Goal: Answer question/provide support: Share knowledge or assist other users

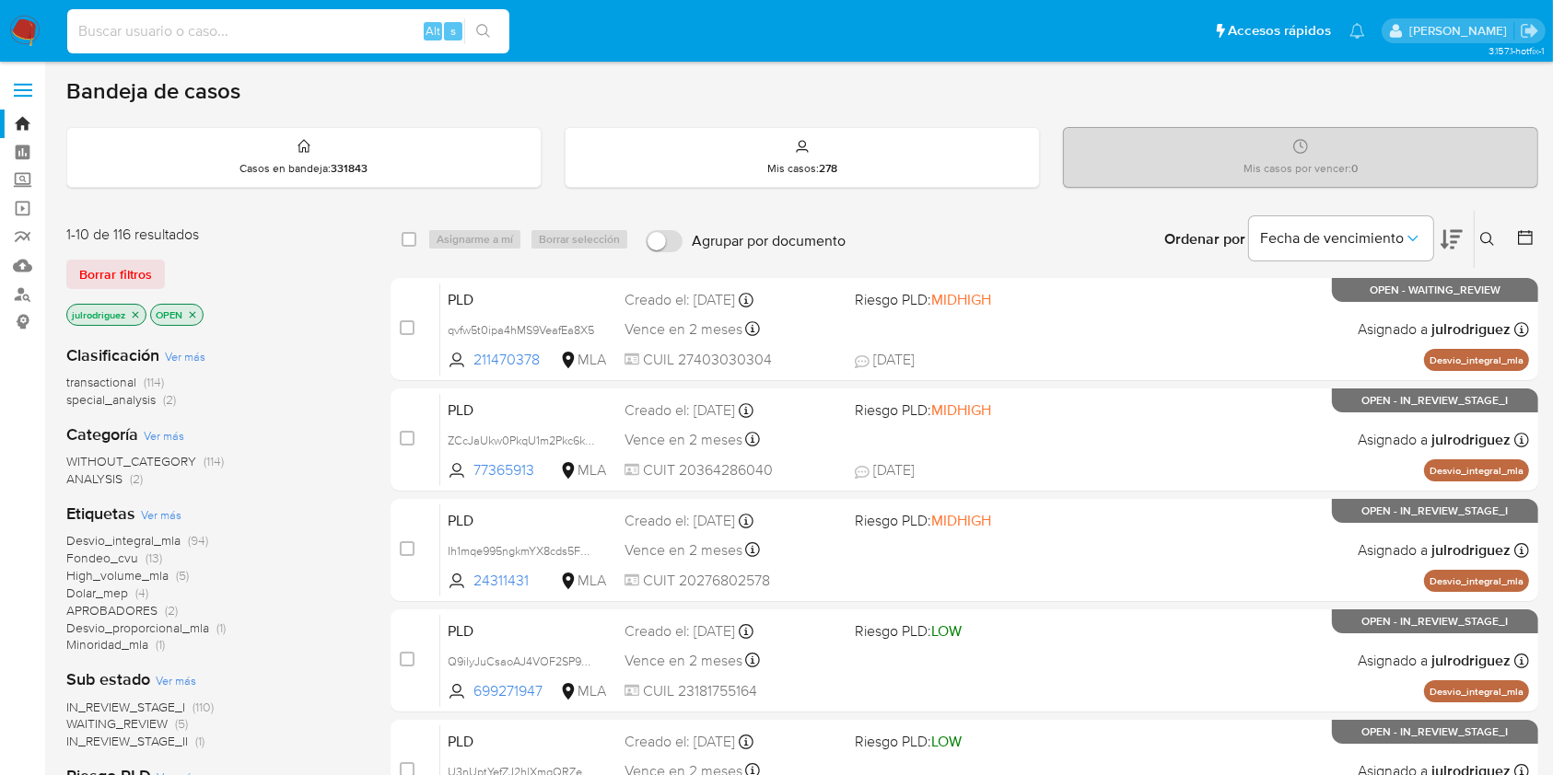
click at [295, 30] on input at bounding box center [288, 31] width 442 height 24
paste input "rVNKsJZmsUHS3bKyr3yfu2xx"
type input "rVNKsJZmsUHS3bKyr3yfu2xx"
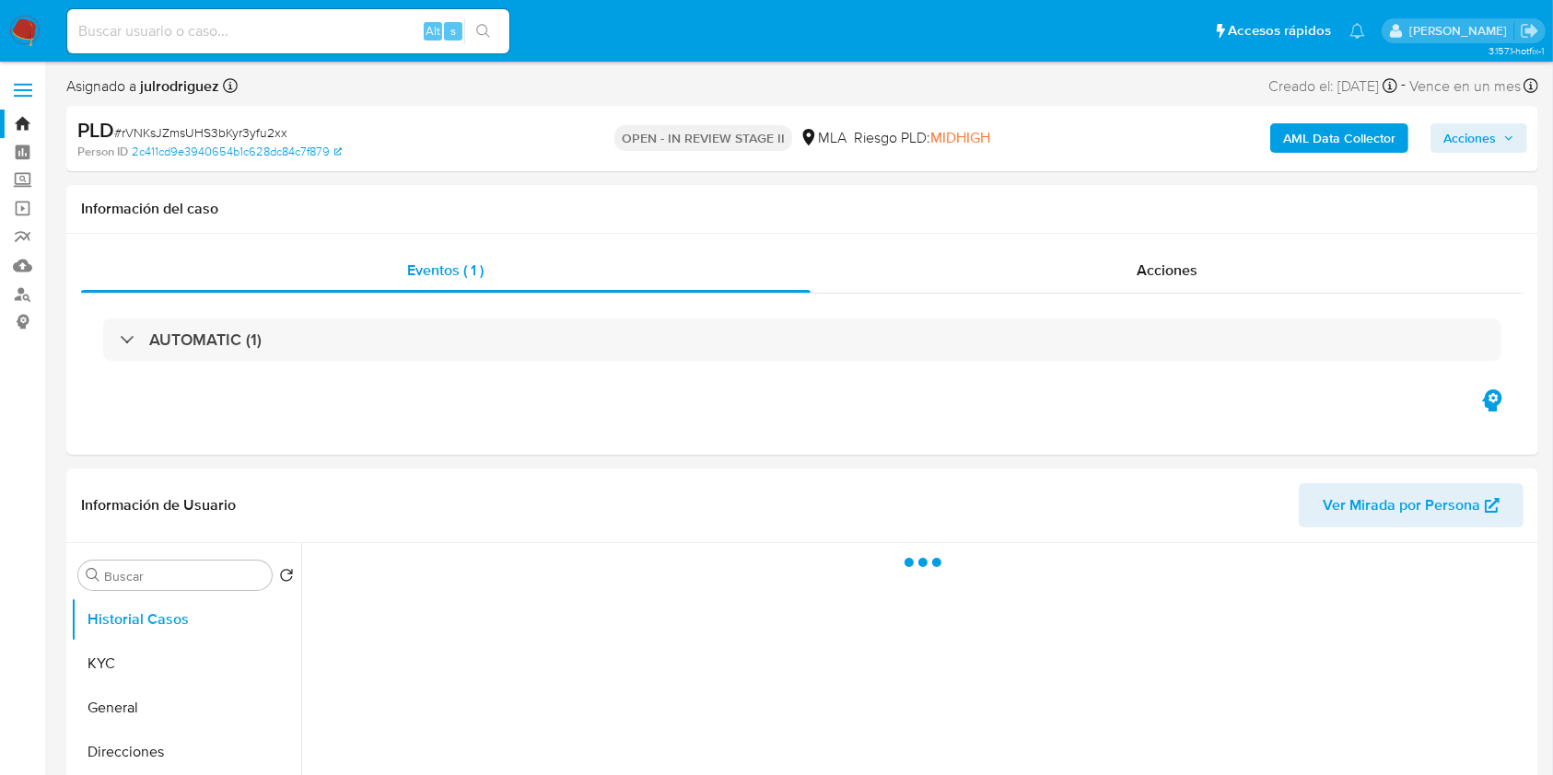
click at [1484, 139] on span "Acciones" at bounding box center [1469, 137] width 52 height 29
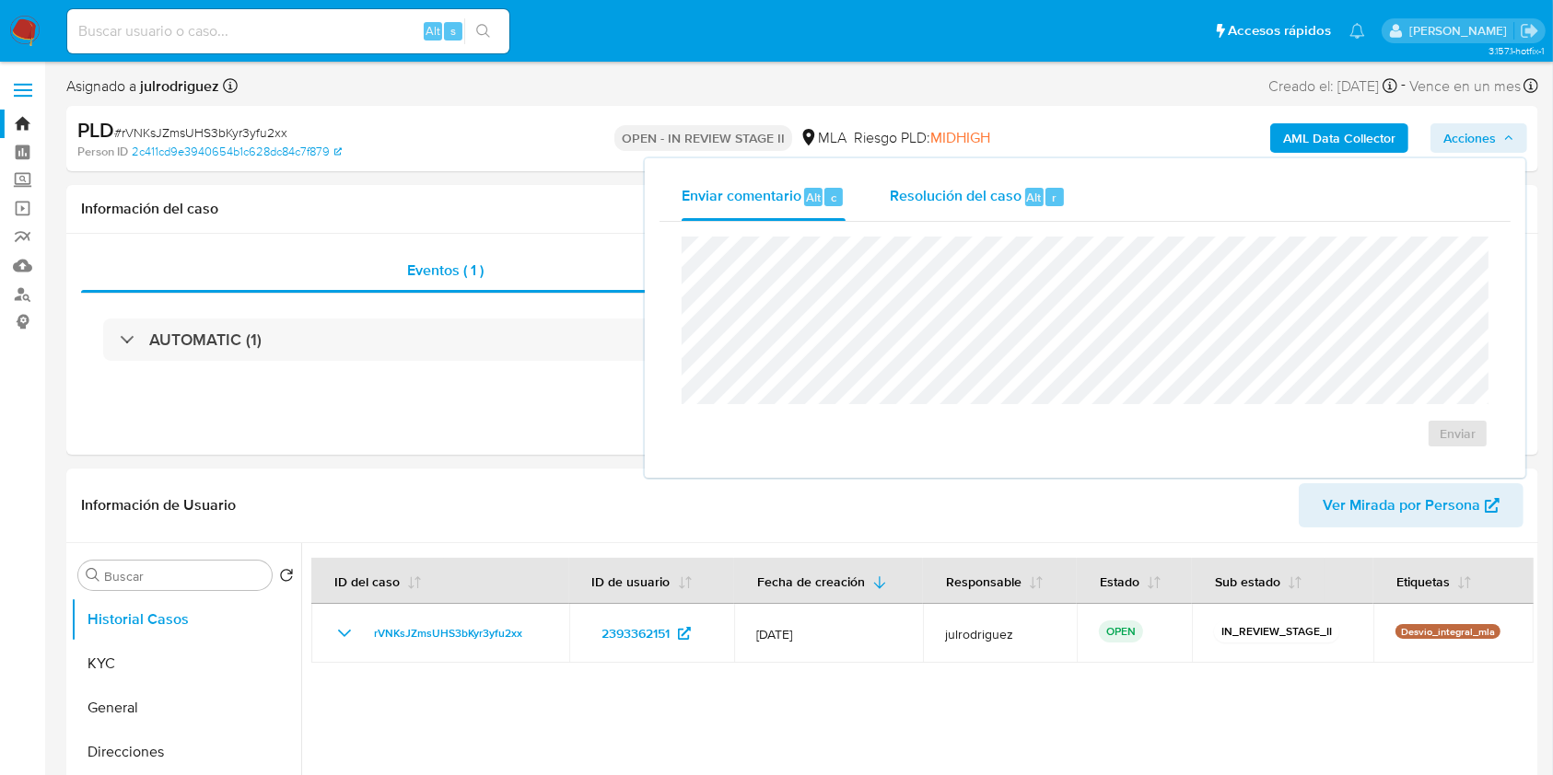
click at [1017, 215] on div "Resolución del caso Alt r" at bounding box center [978, 197] width 176 height 48
select select "10"
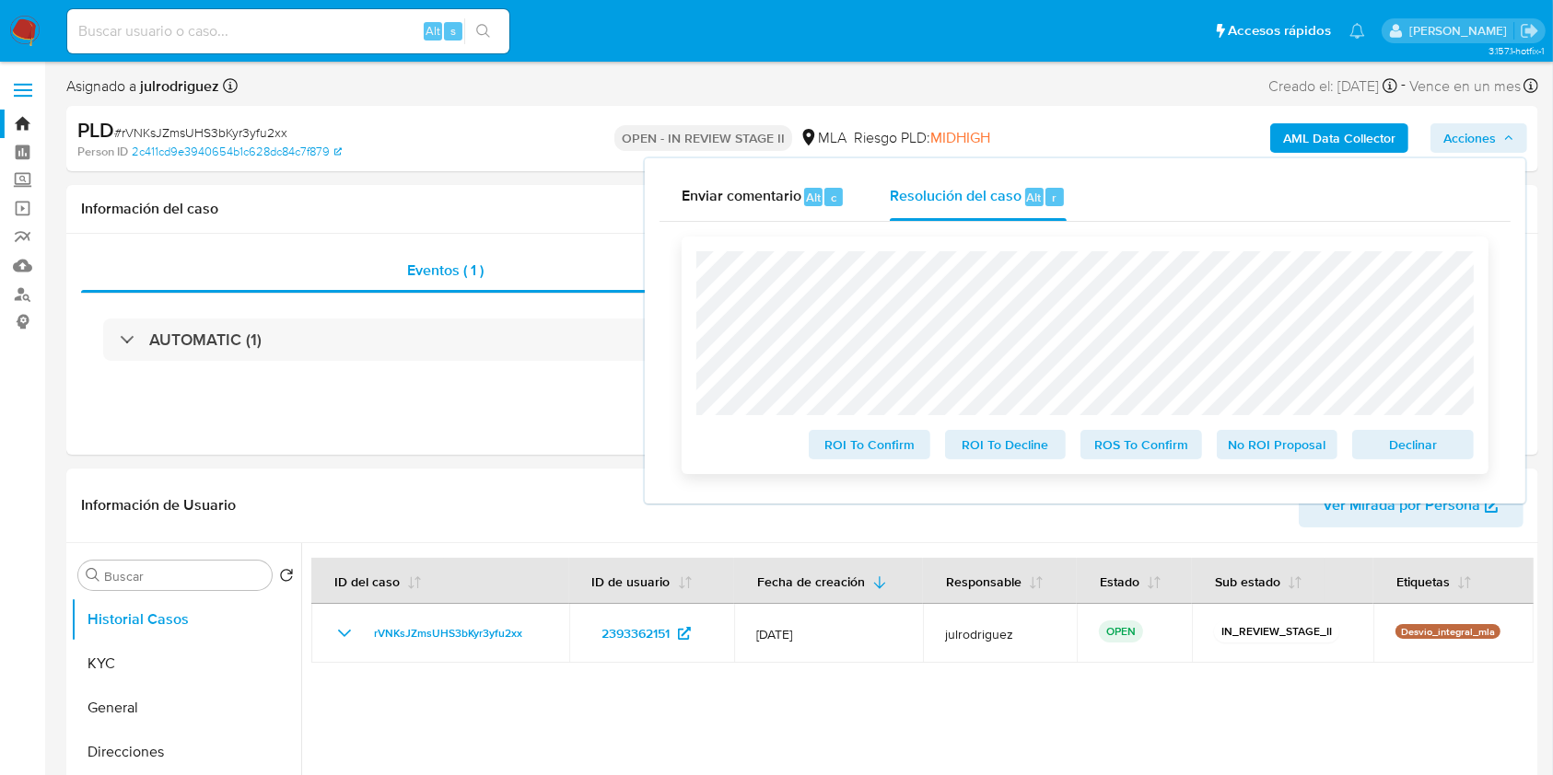
click at [1422, 450] on span "Declinar" at bounding box center [1413, 445] width 96 height 26
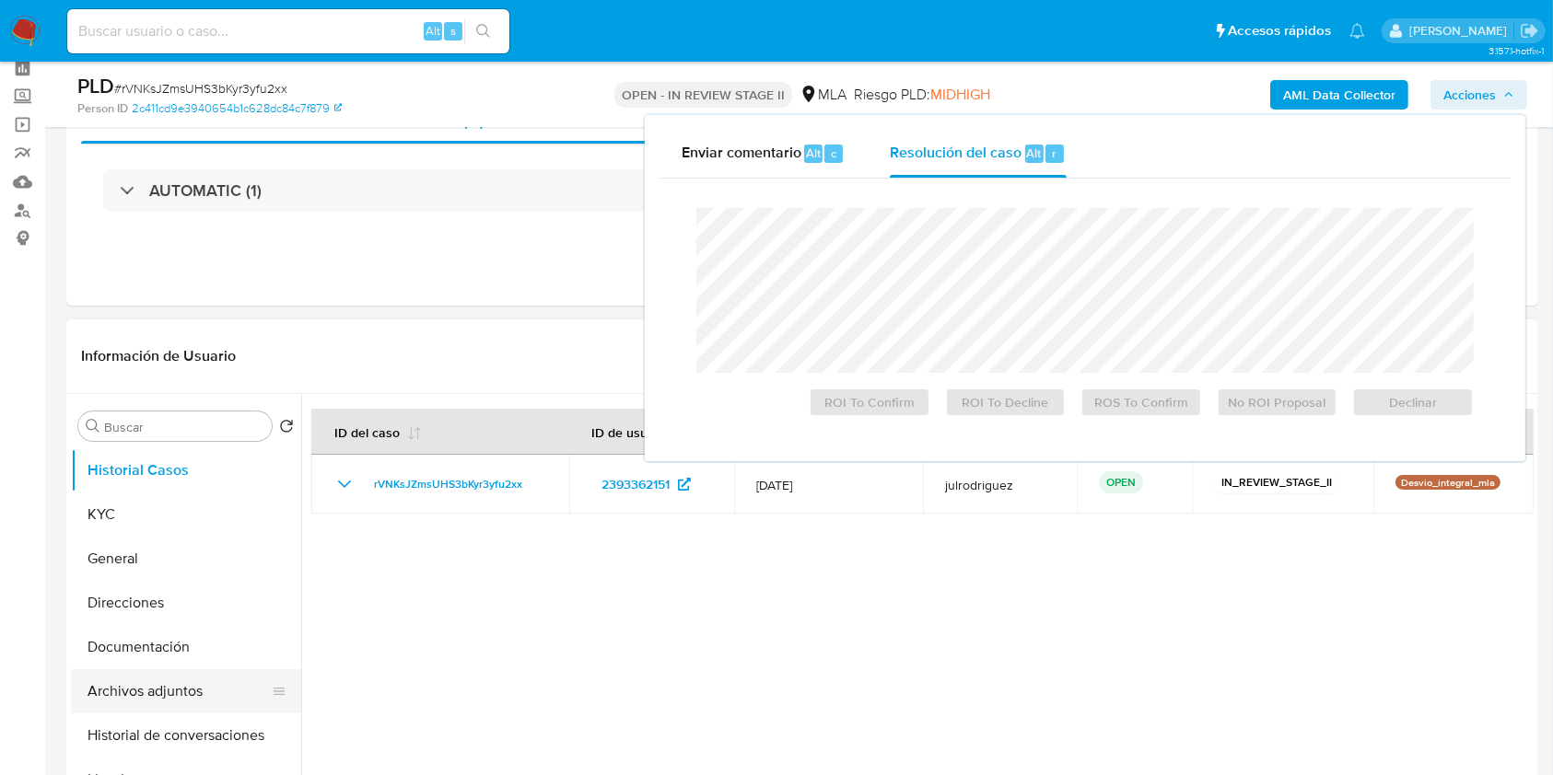
scroll to position [122, 0]
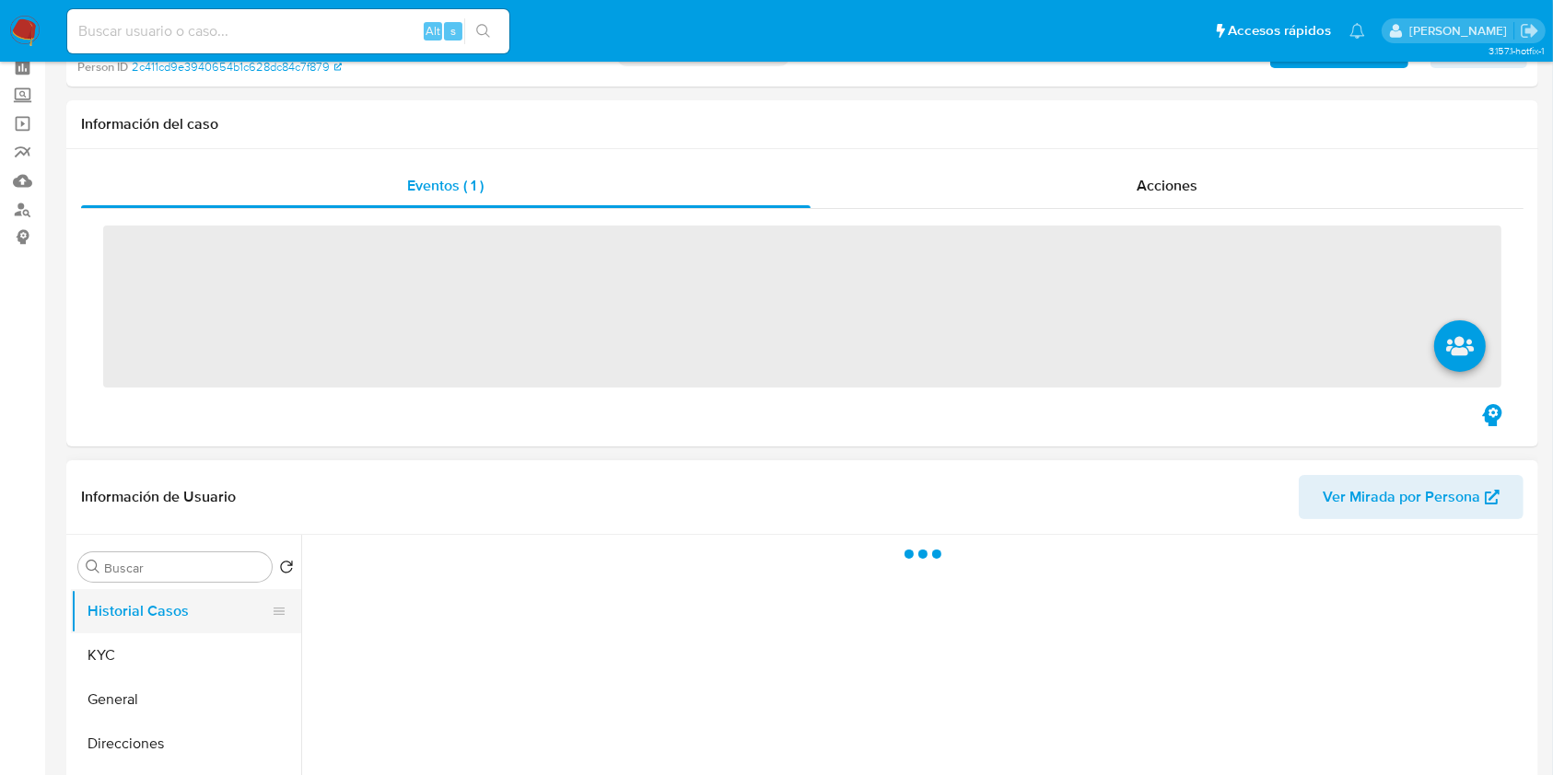
scroll to position [122, 0]
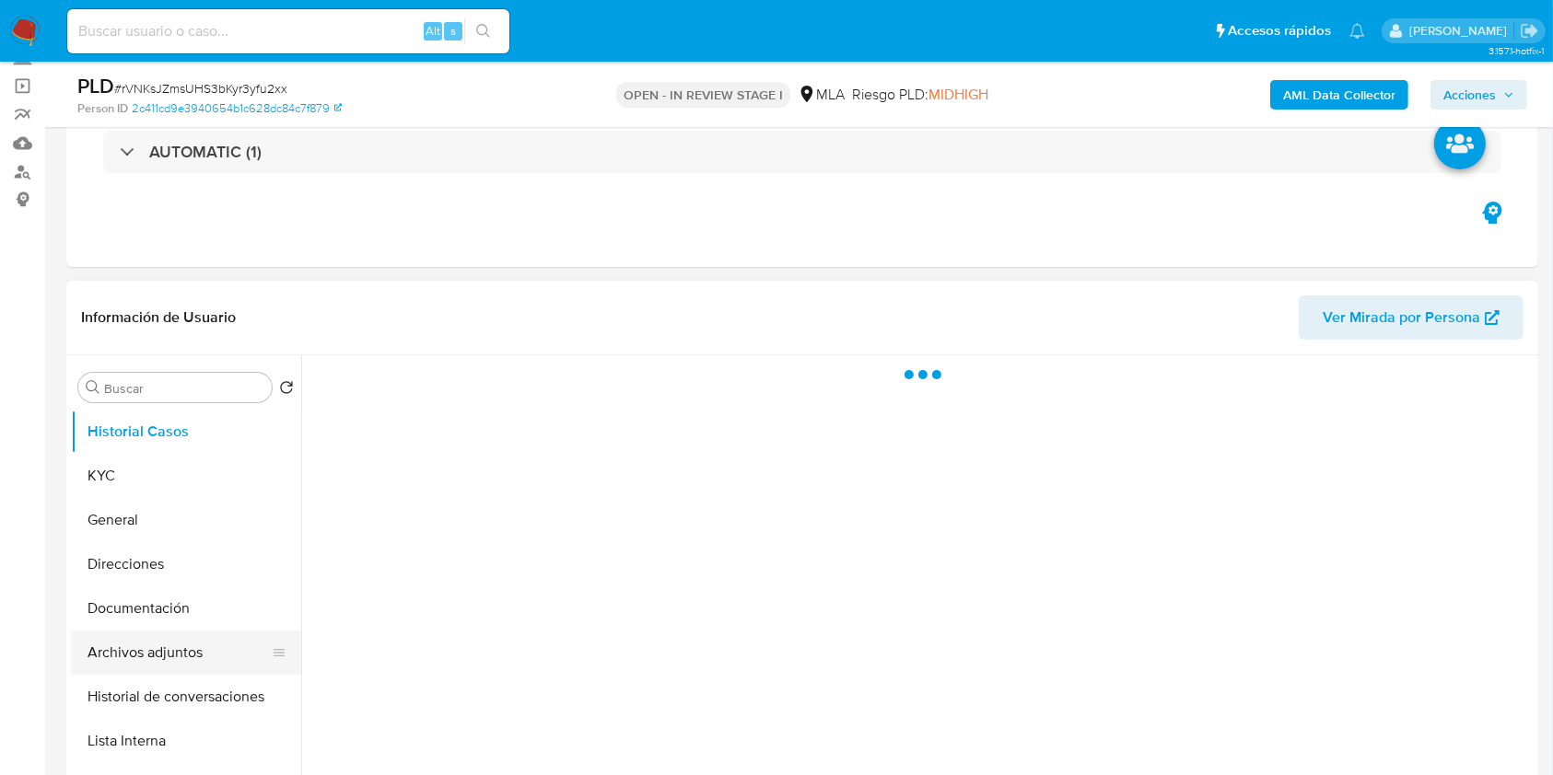
click at [155, 657] on button "Archivos adjuntos" at bounding box center [178, 653] width 215 height 44
select select "10"
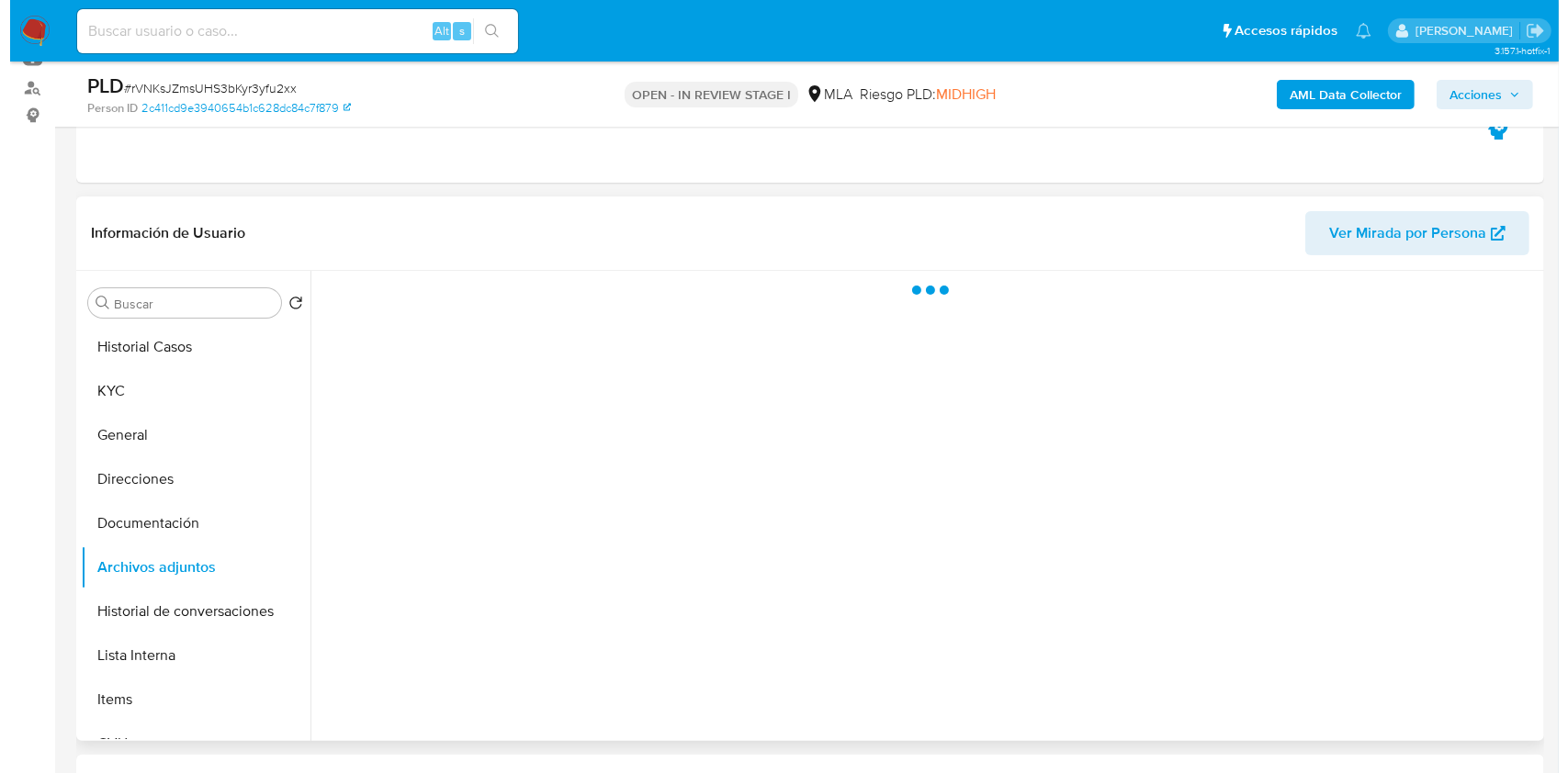
scroll to position [244, 0]
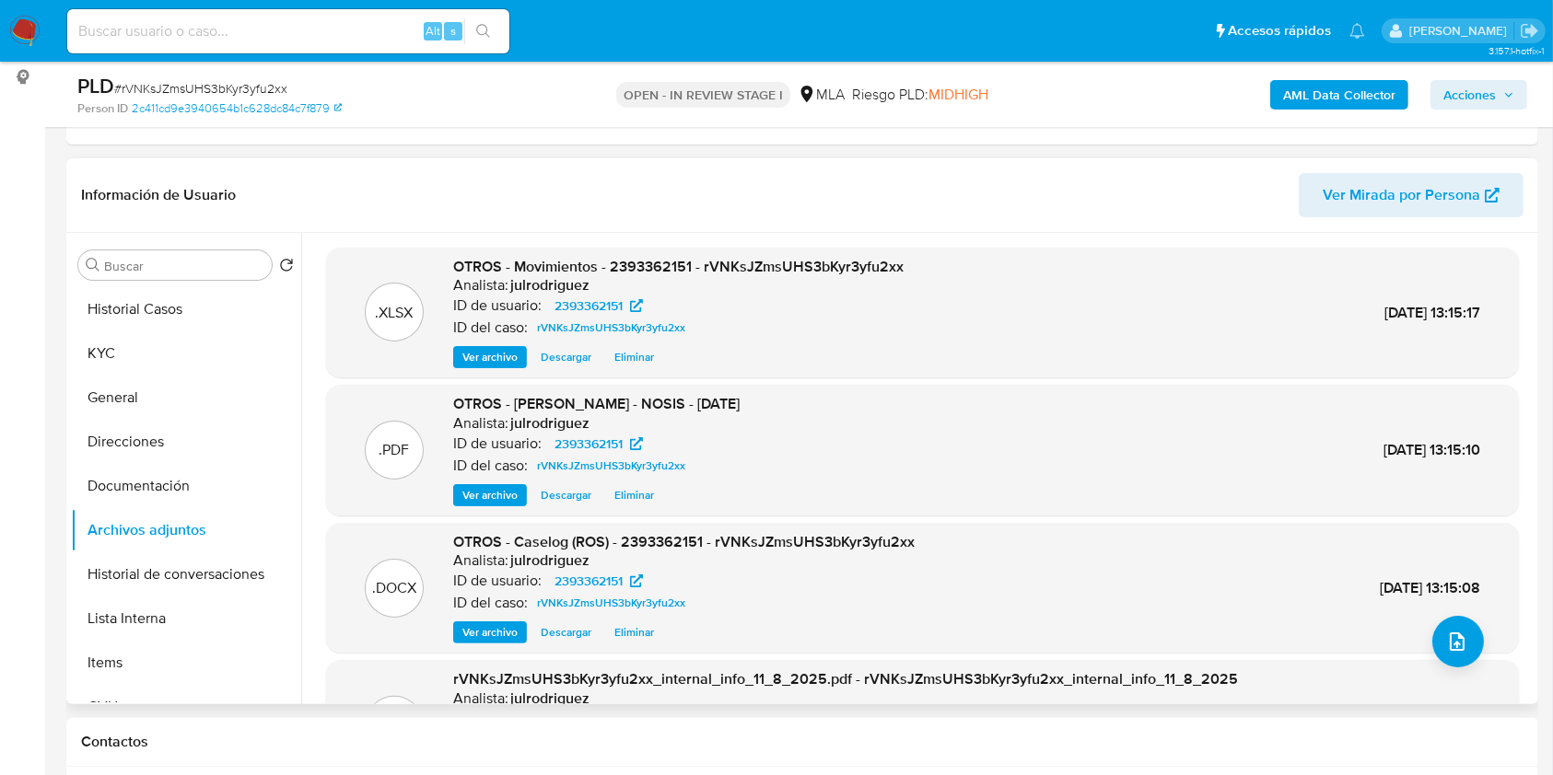
click at [489, 633] on span "Ver archivo" at bounding box center [489, 632] width 55 height 18
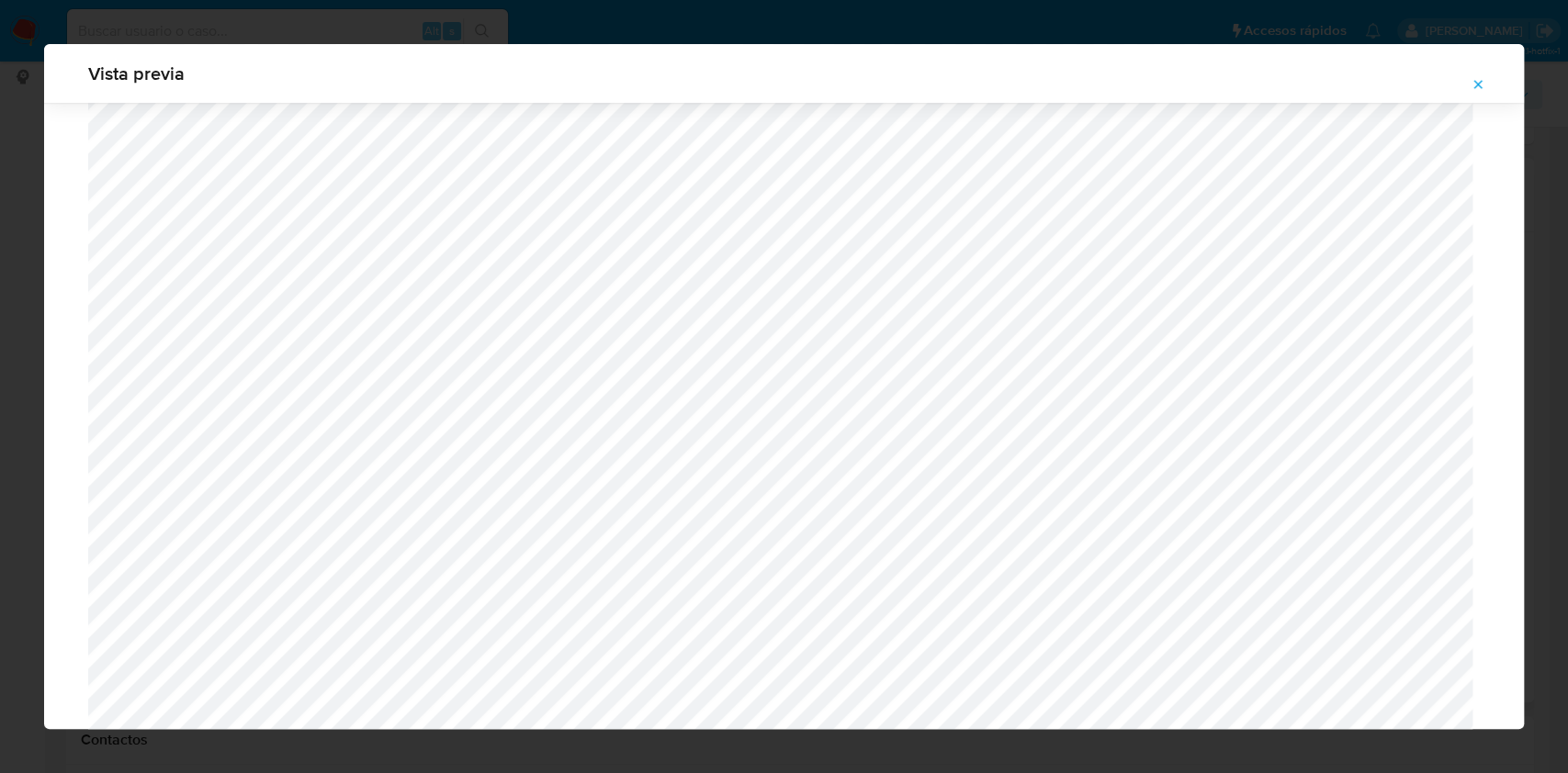
scroll to position [1922, 0]
click at [1471, 89] on icon "Attachment preview" at bounding box center [1477, 84] width 15 height 15
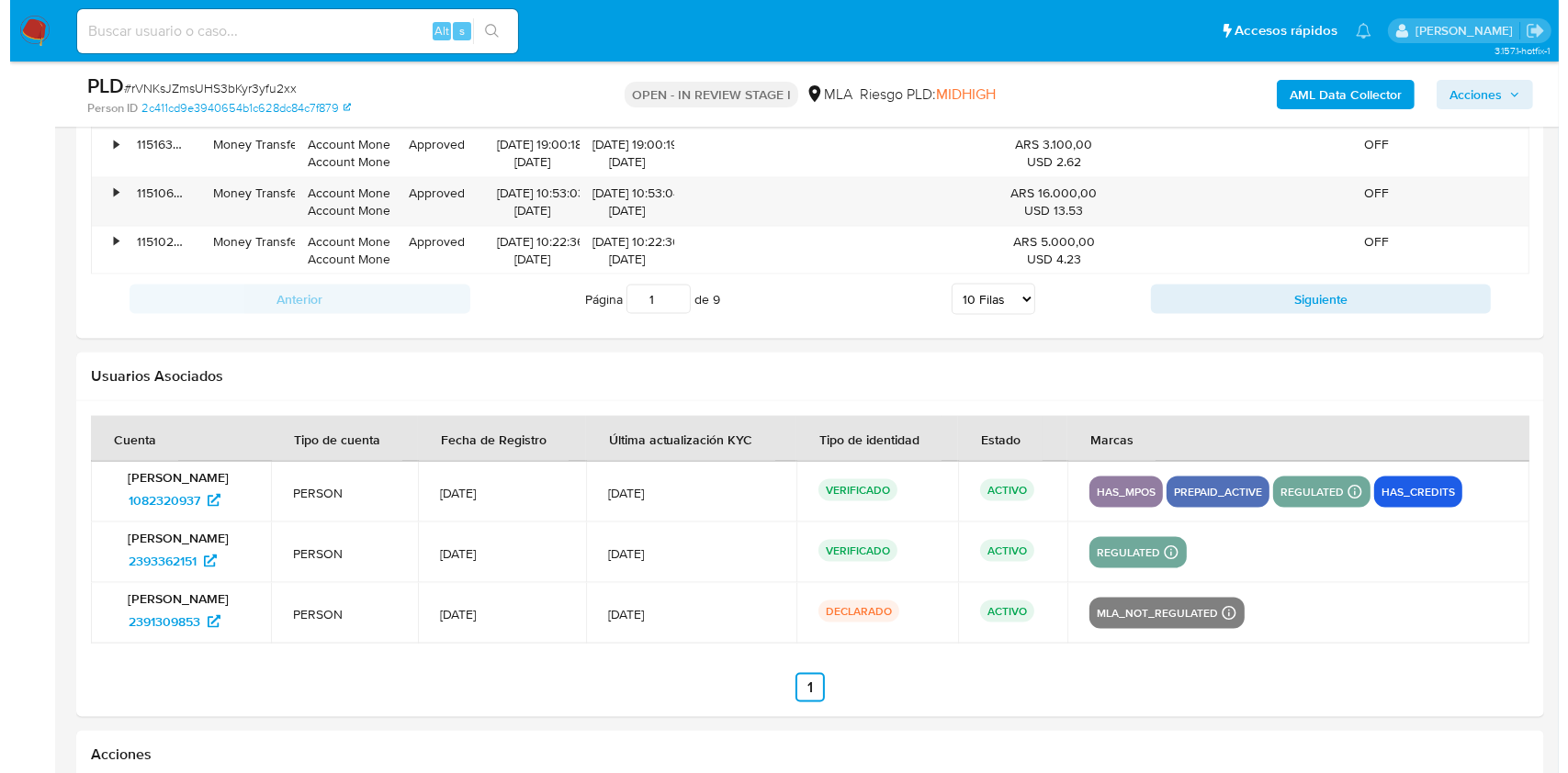
scroll to position [2998, 0]
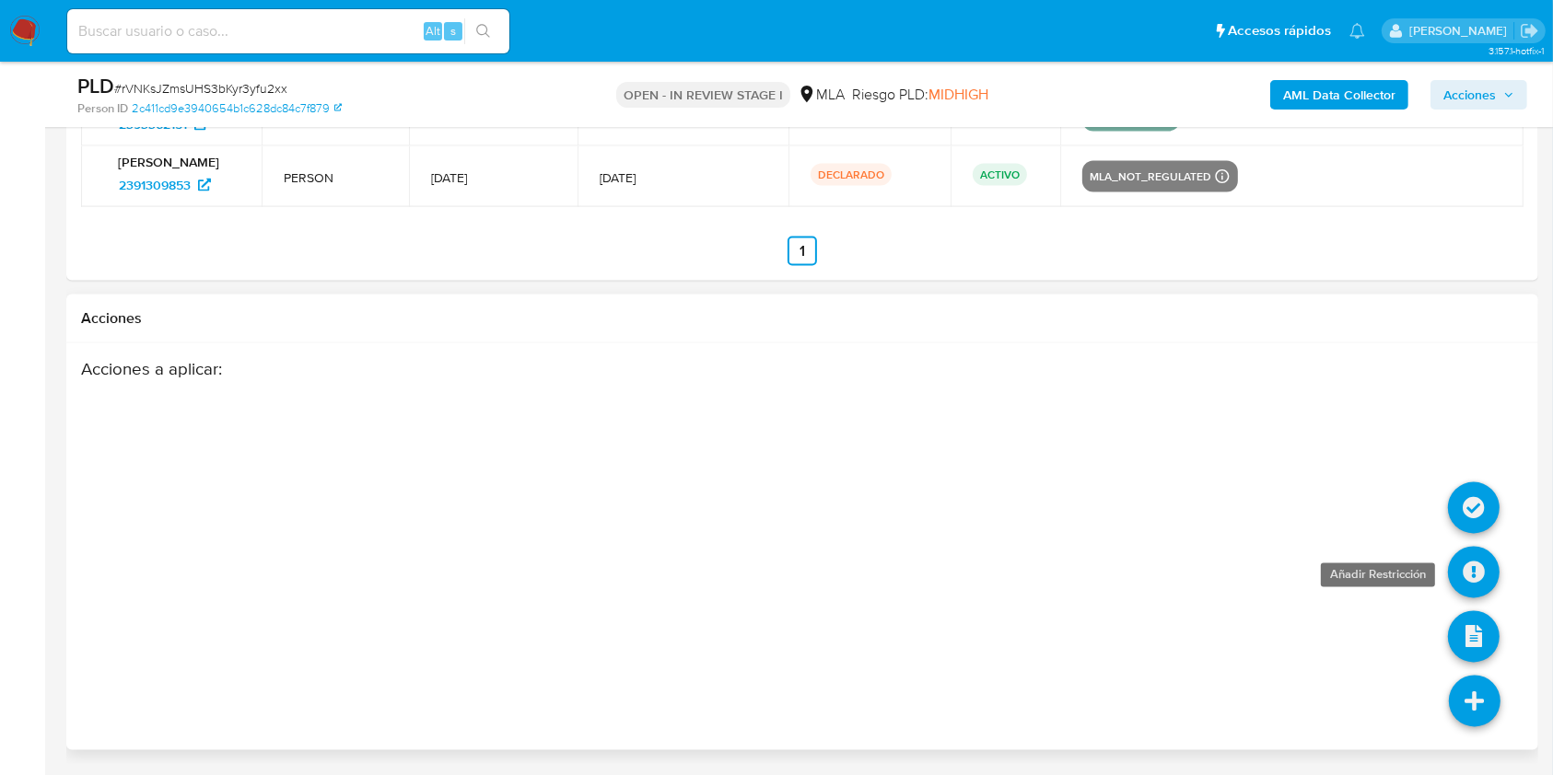
click at [1476, 571] on icon at bounding box center [1474, 573] width 52 height 52
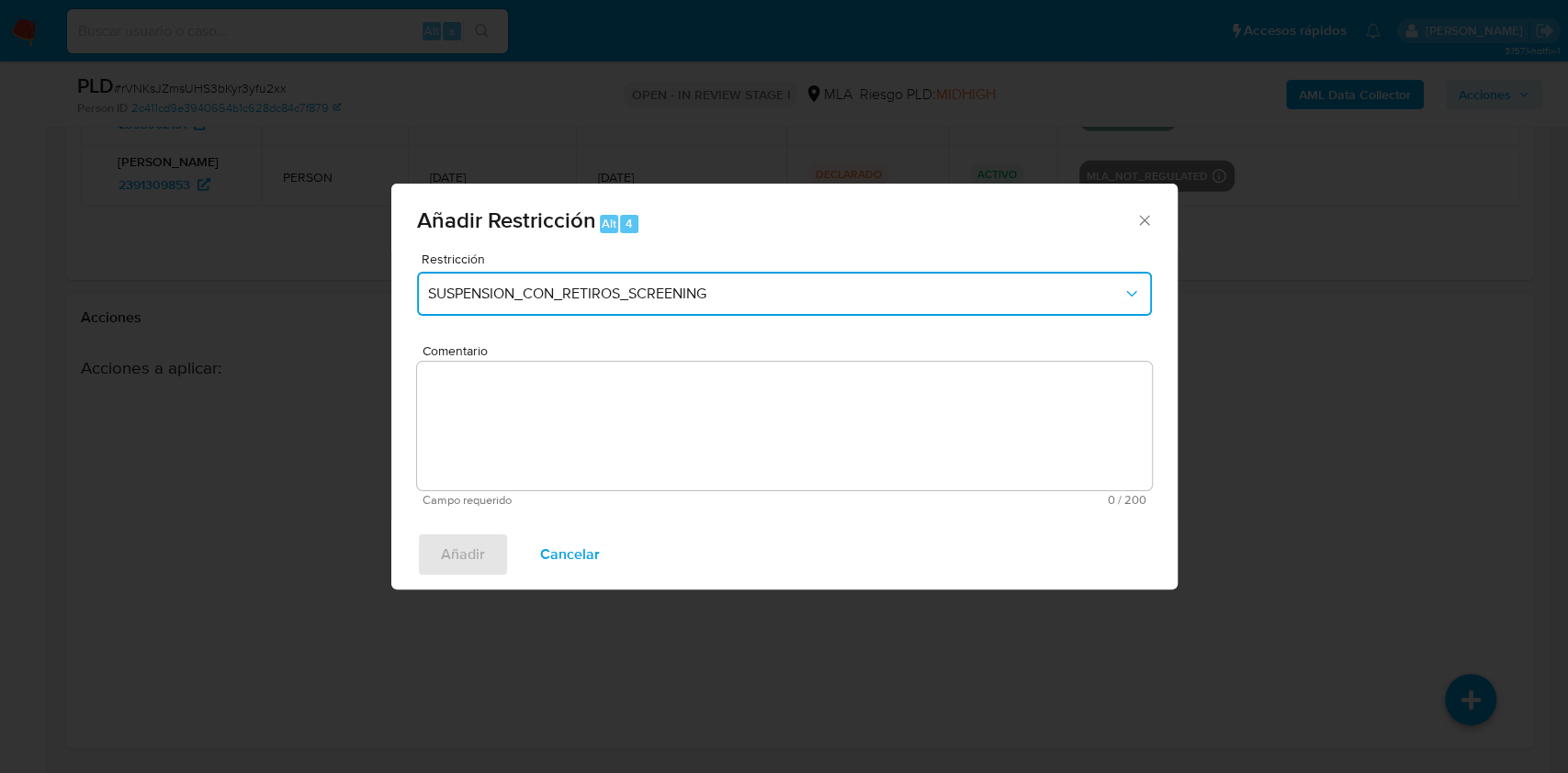
click at [599, 284] on span "SUSPENSION_CON_RETIROS_SCREENING" at bounding box center [775, 293] width 694 height 18
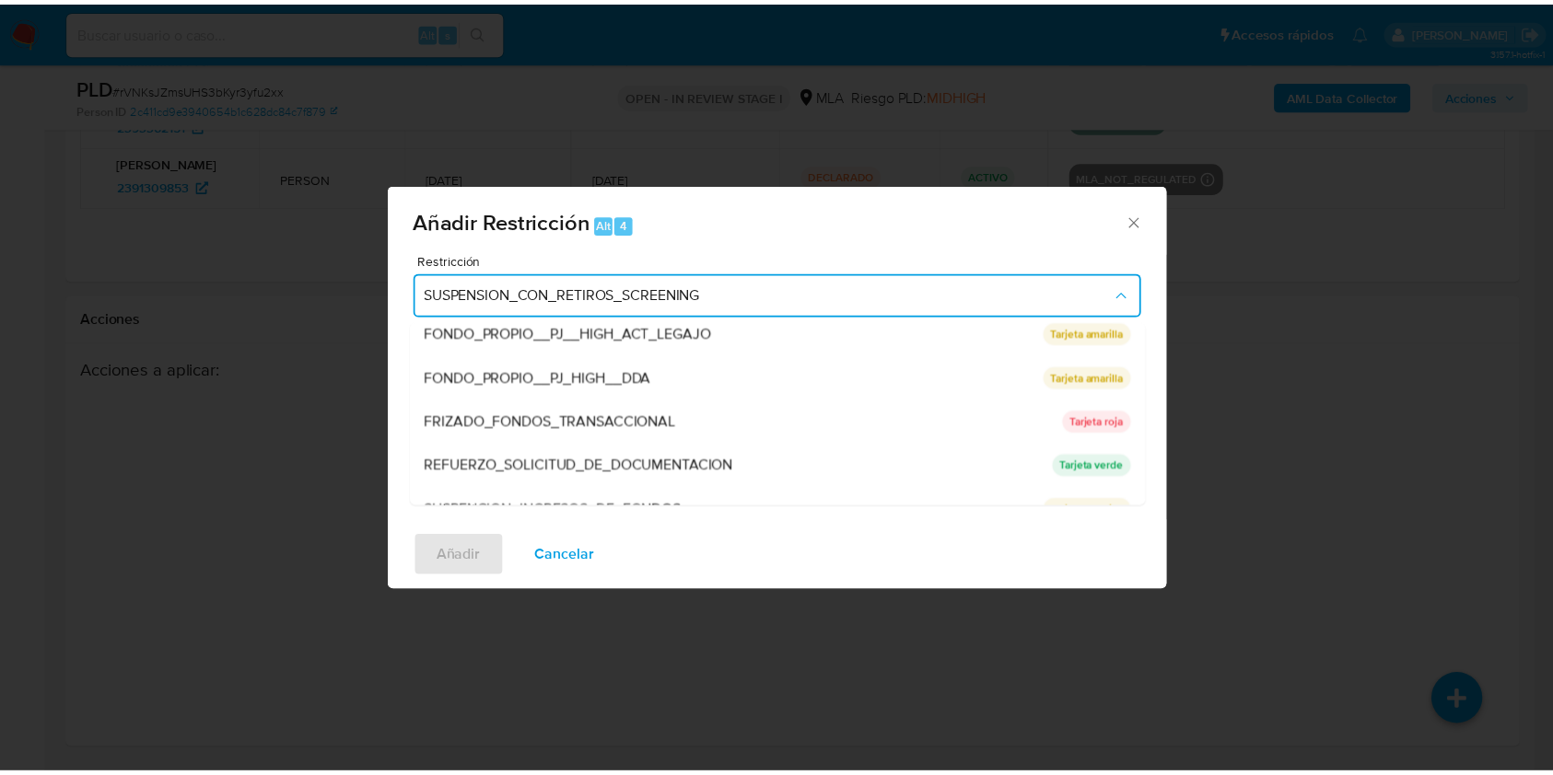
scroll to position [390, 0]
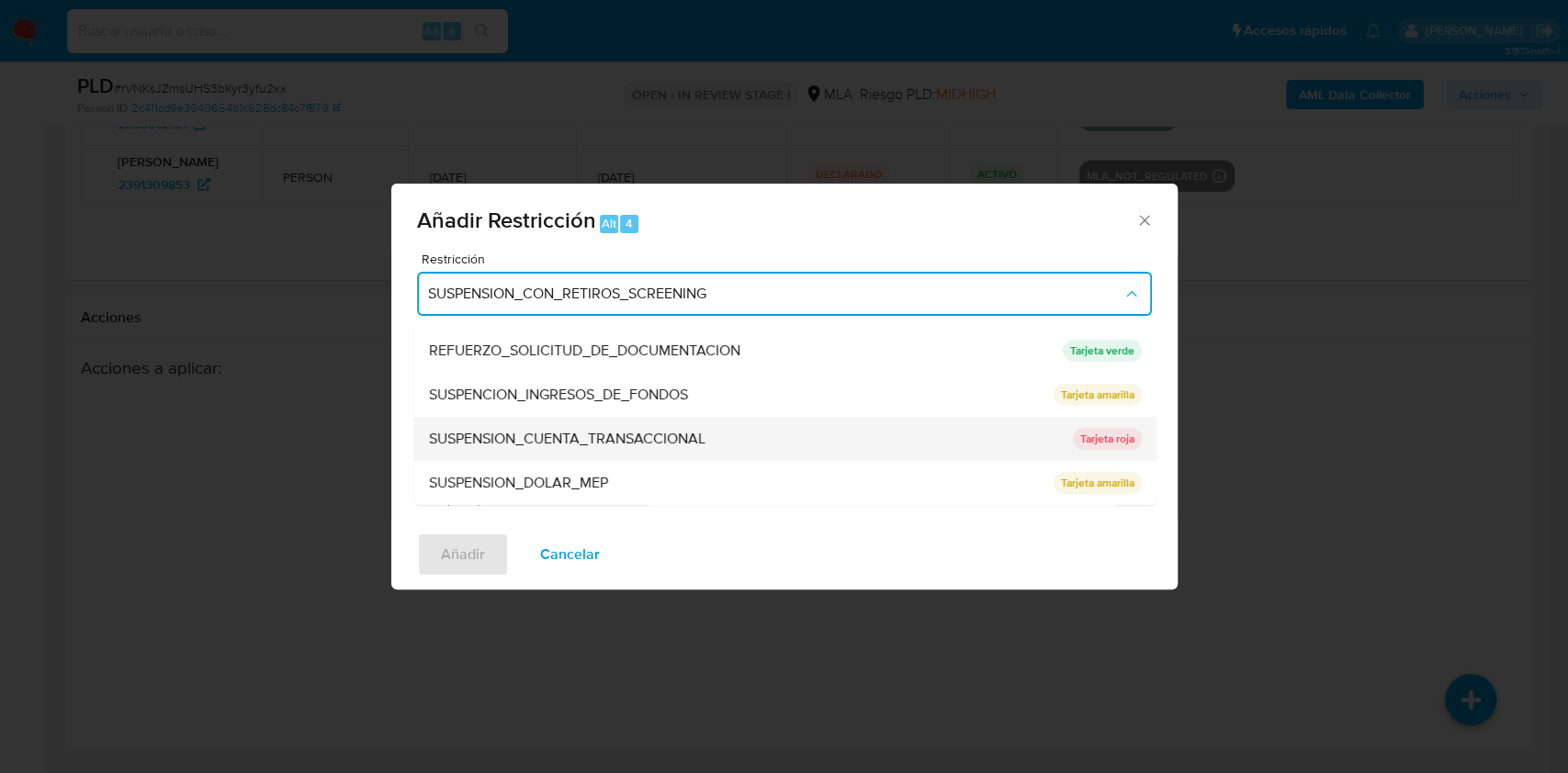
click at [596, 430] on span "SUSPENSION_CUENTA_TRANSACCIONAL" at bounding box center [566, 439] width 276 height 18
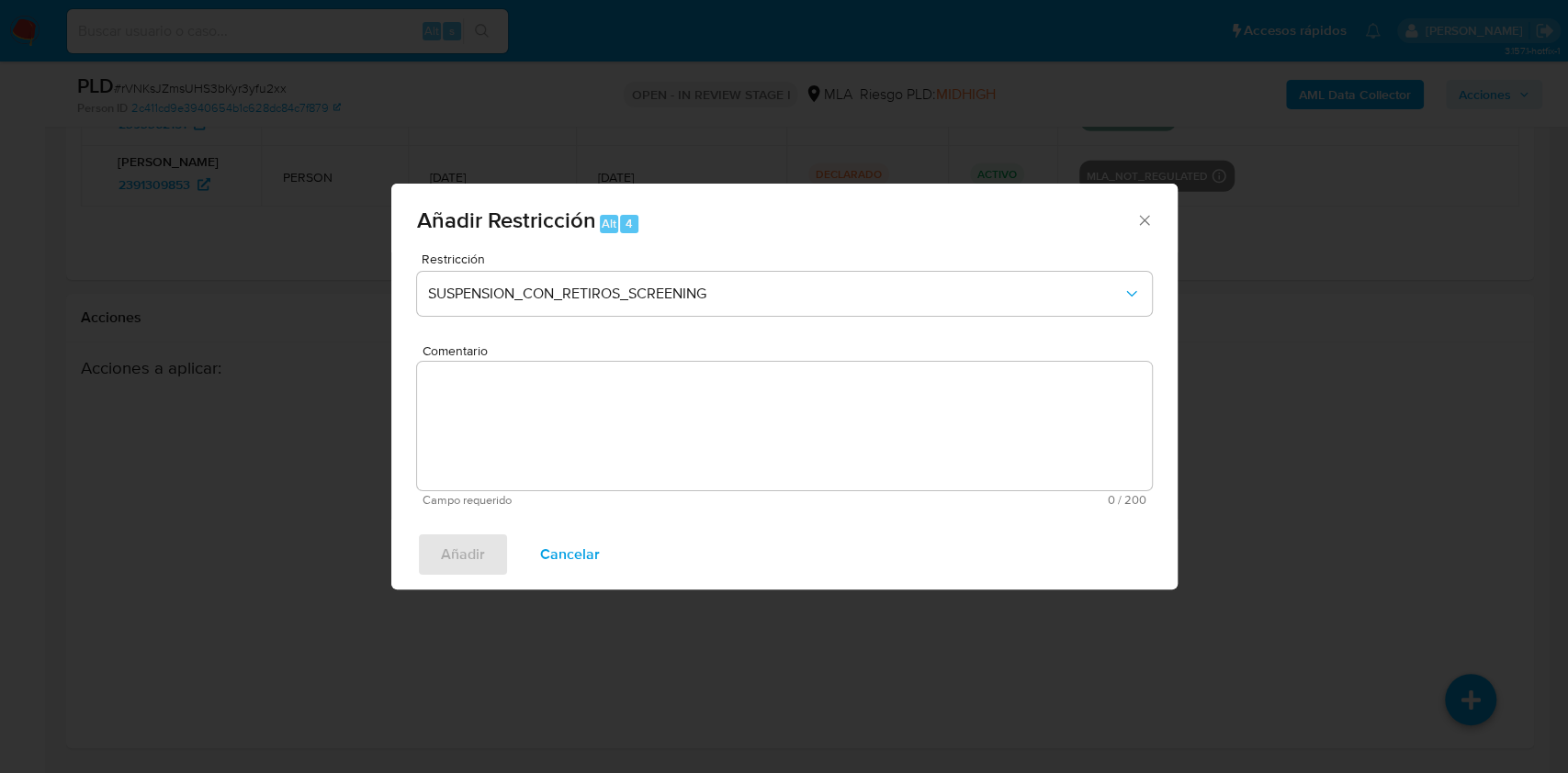
click at [669, 430] on textarea "Comentario" at bounding box center [784, 426] width 735 height 129
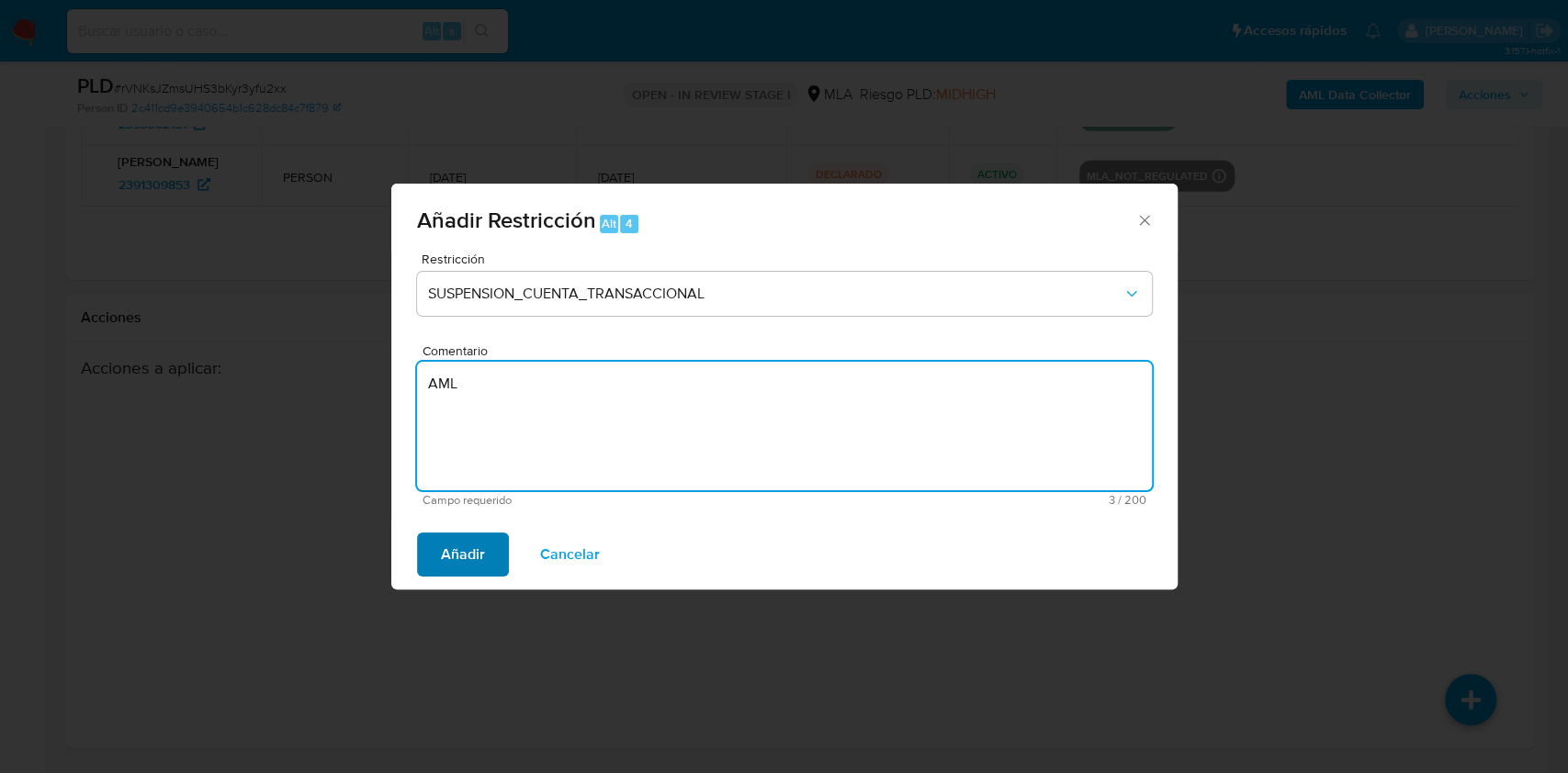
type textarea "AML"
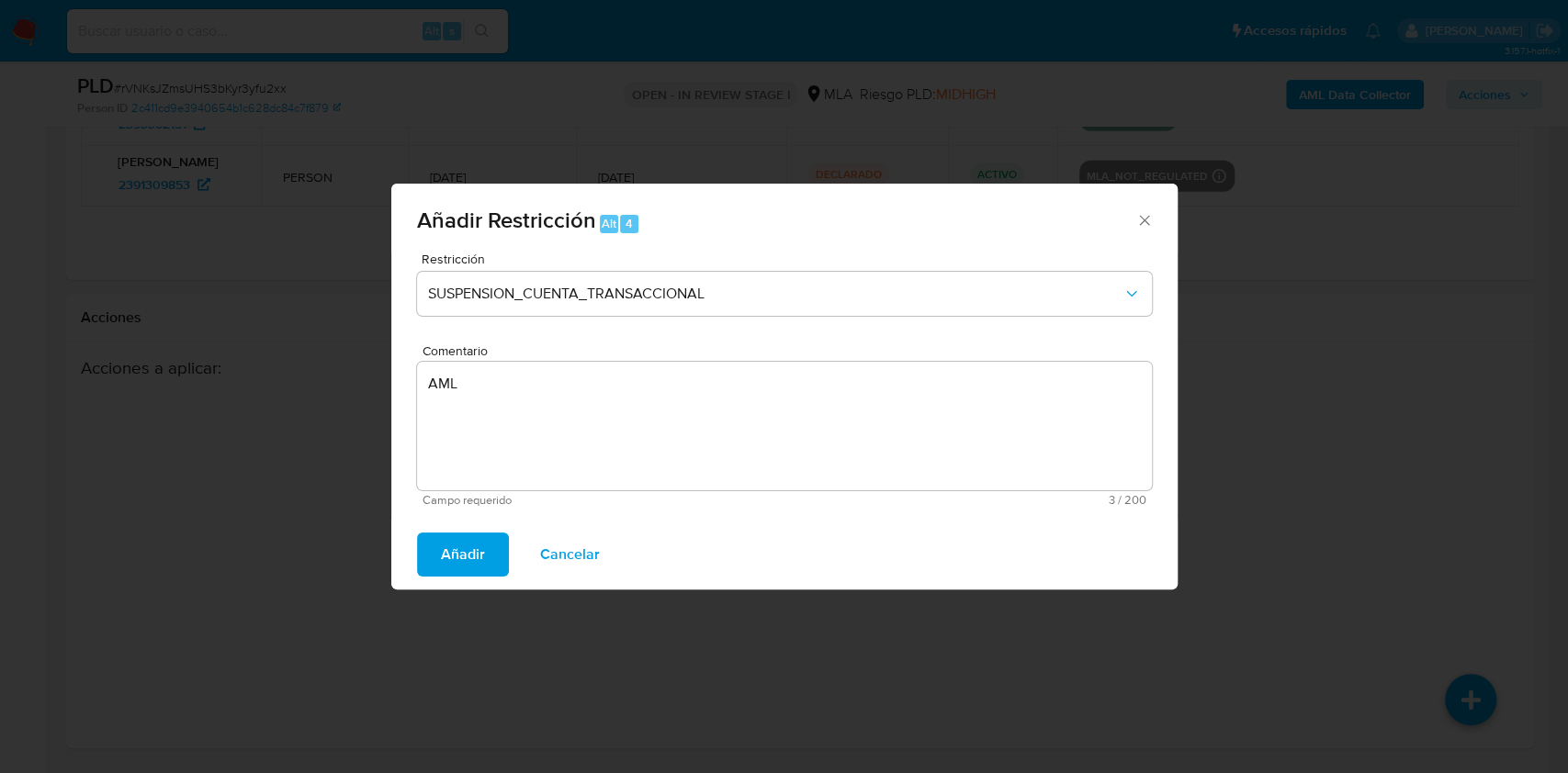
click at [470, 549] on span "Añadir" at bounding box center [463, 555] width 44 height 41
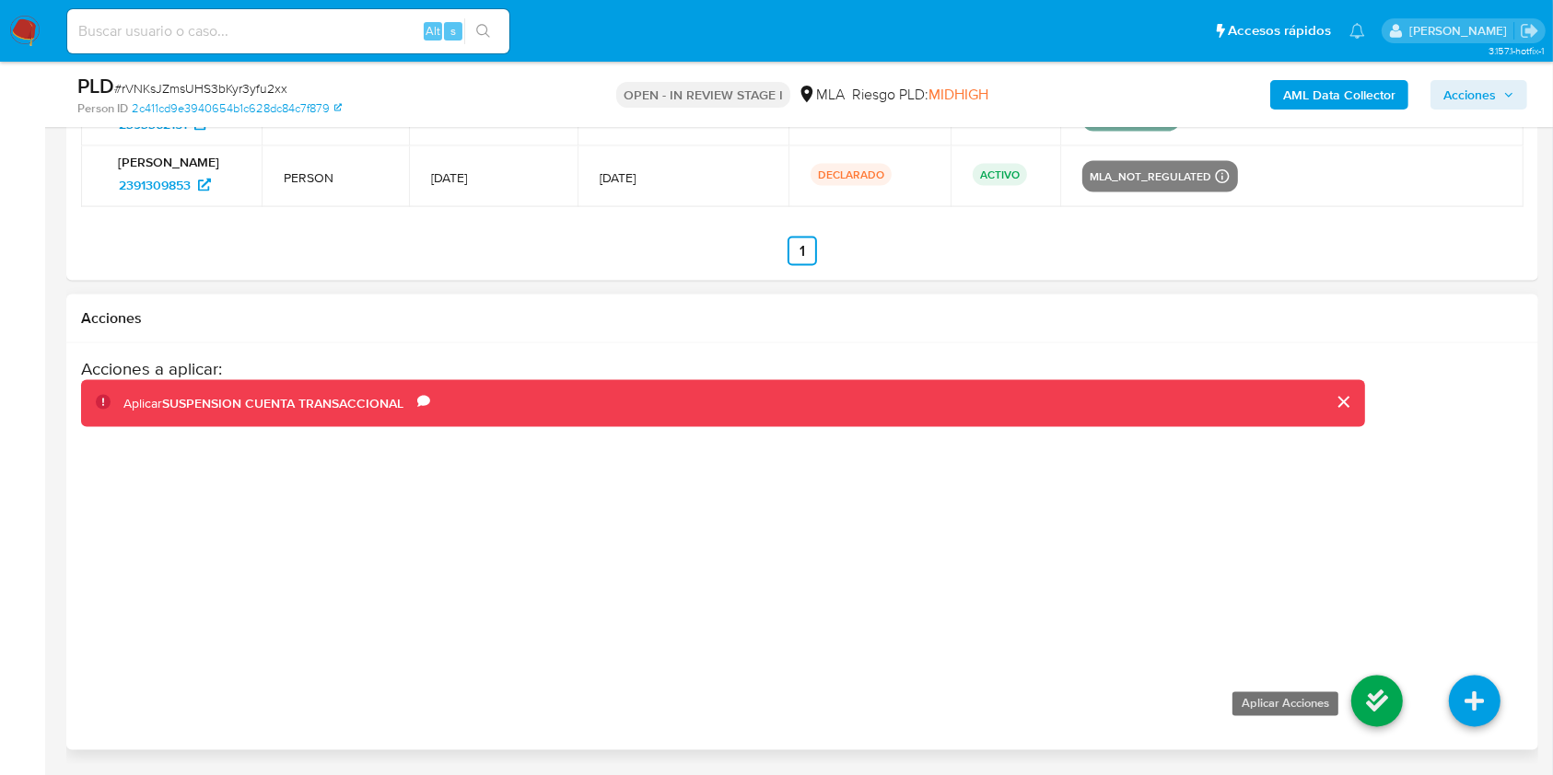
click at [1366, 695] on icon at bounding box center [1377, 702] width 52 height 52
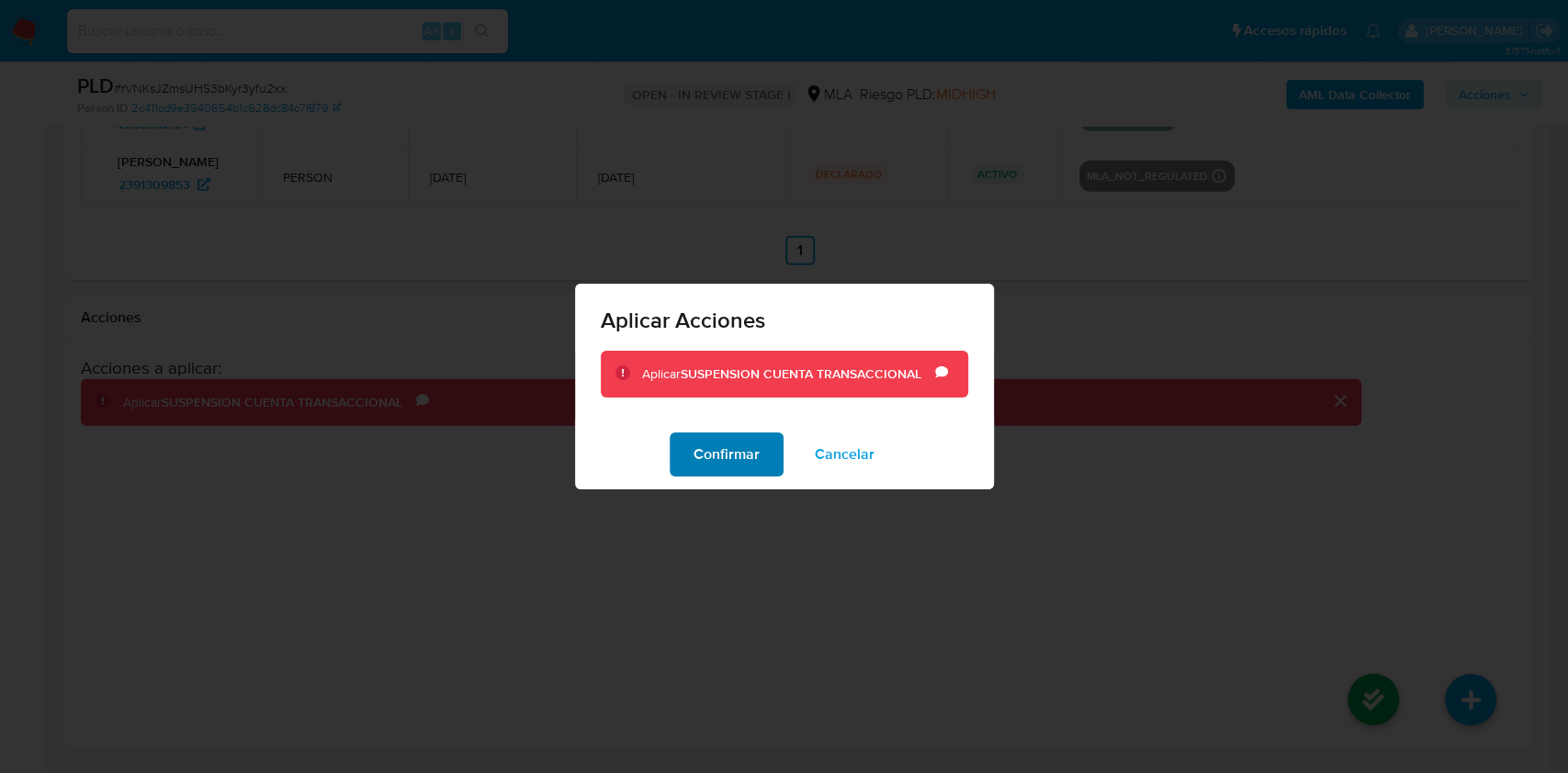
click at [709, 459] on span "Confirmar" at bounding box center [726, 455] width 66 height 41
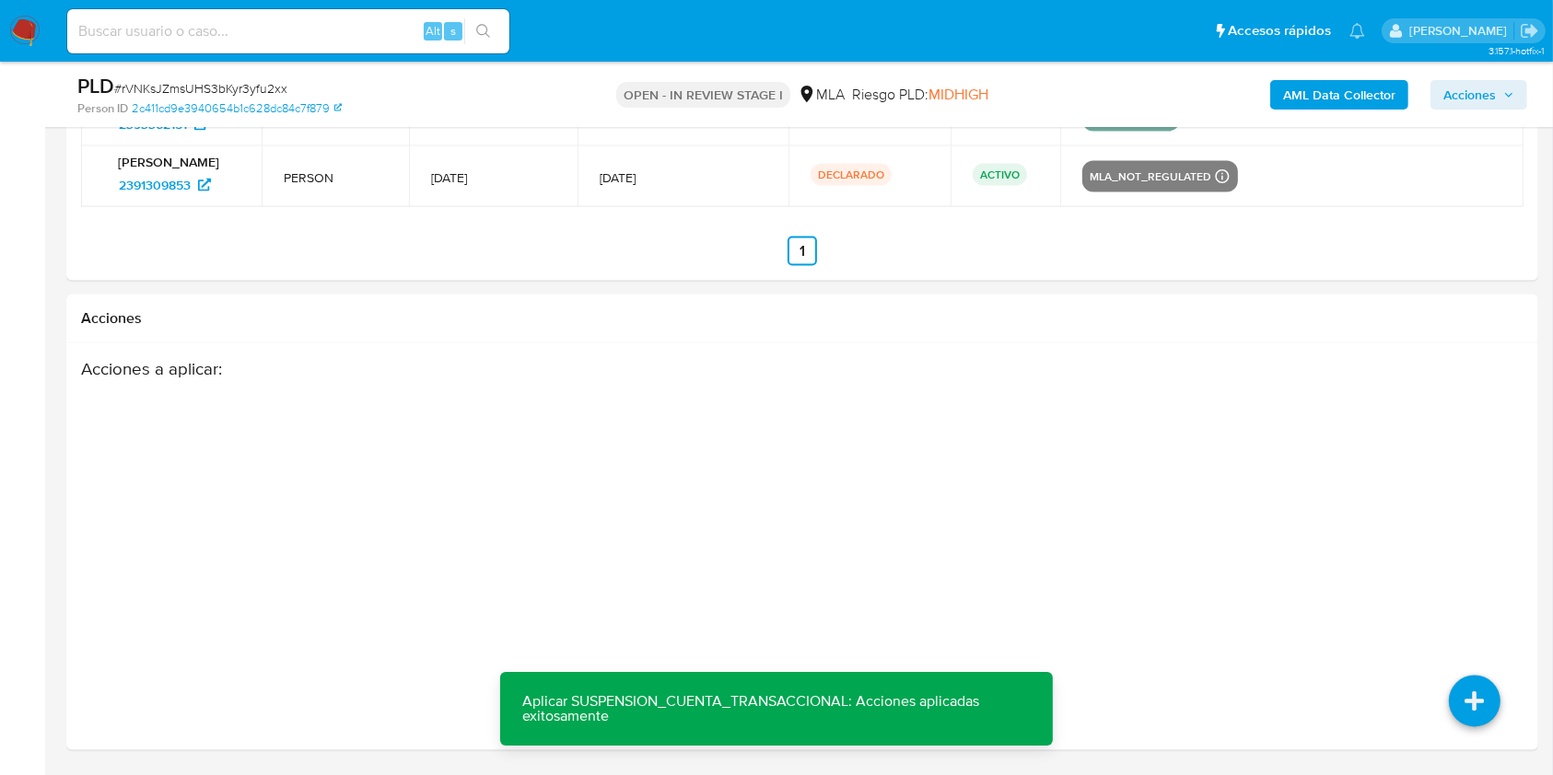
click at [1457, 98] on span "Acciones" at bounding box center [1469, 94] width 52 height 29
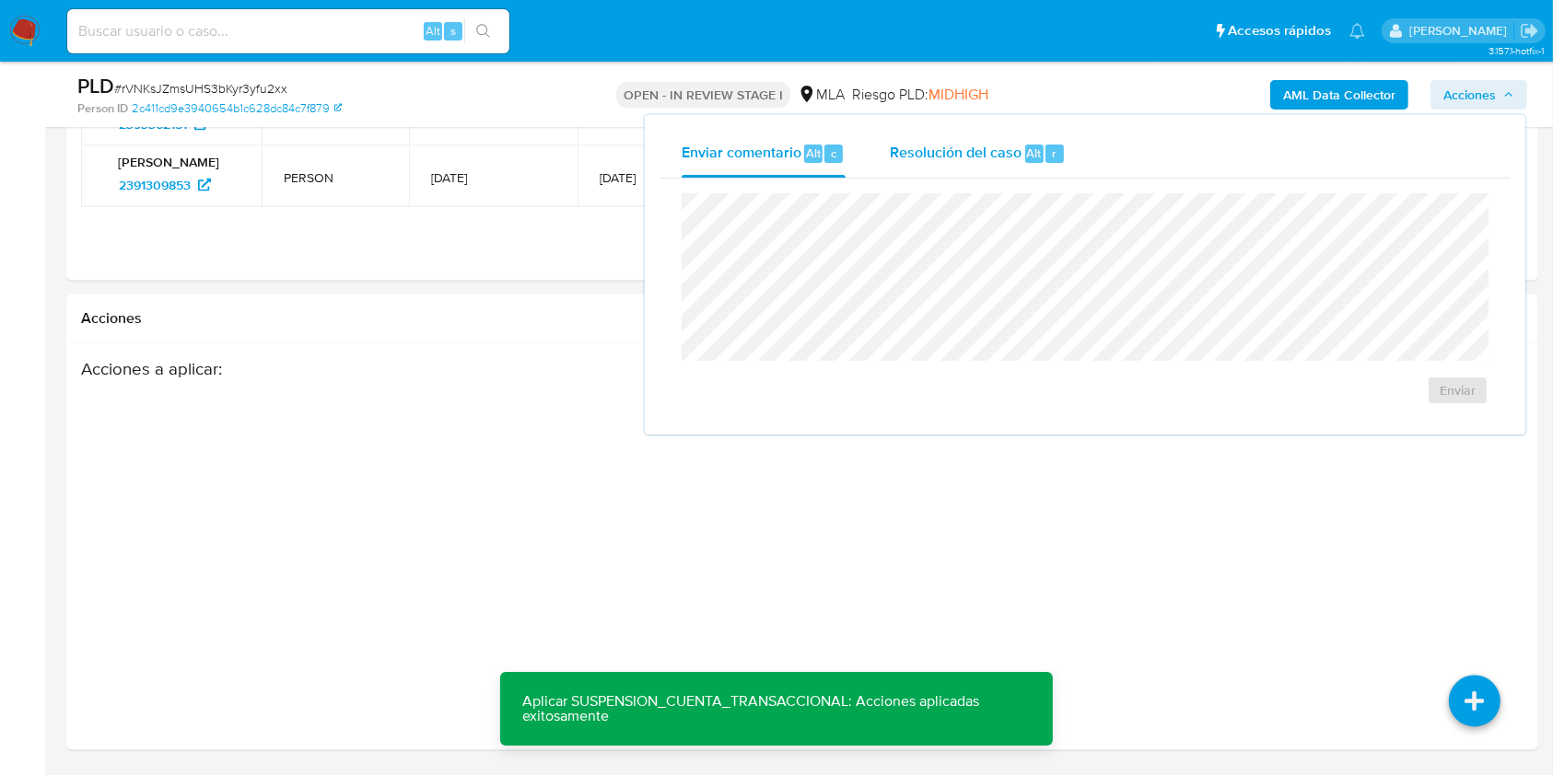
click at [928, 146] on span "Resolución del caso" at bounding box center [956, 152] width 132 height 21
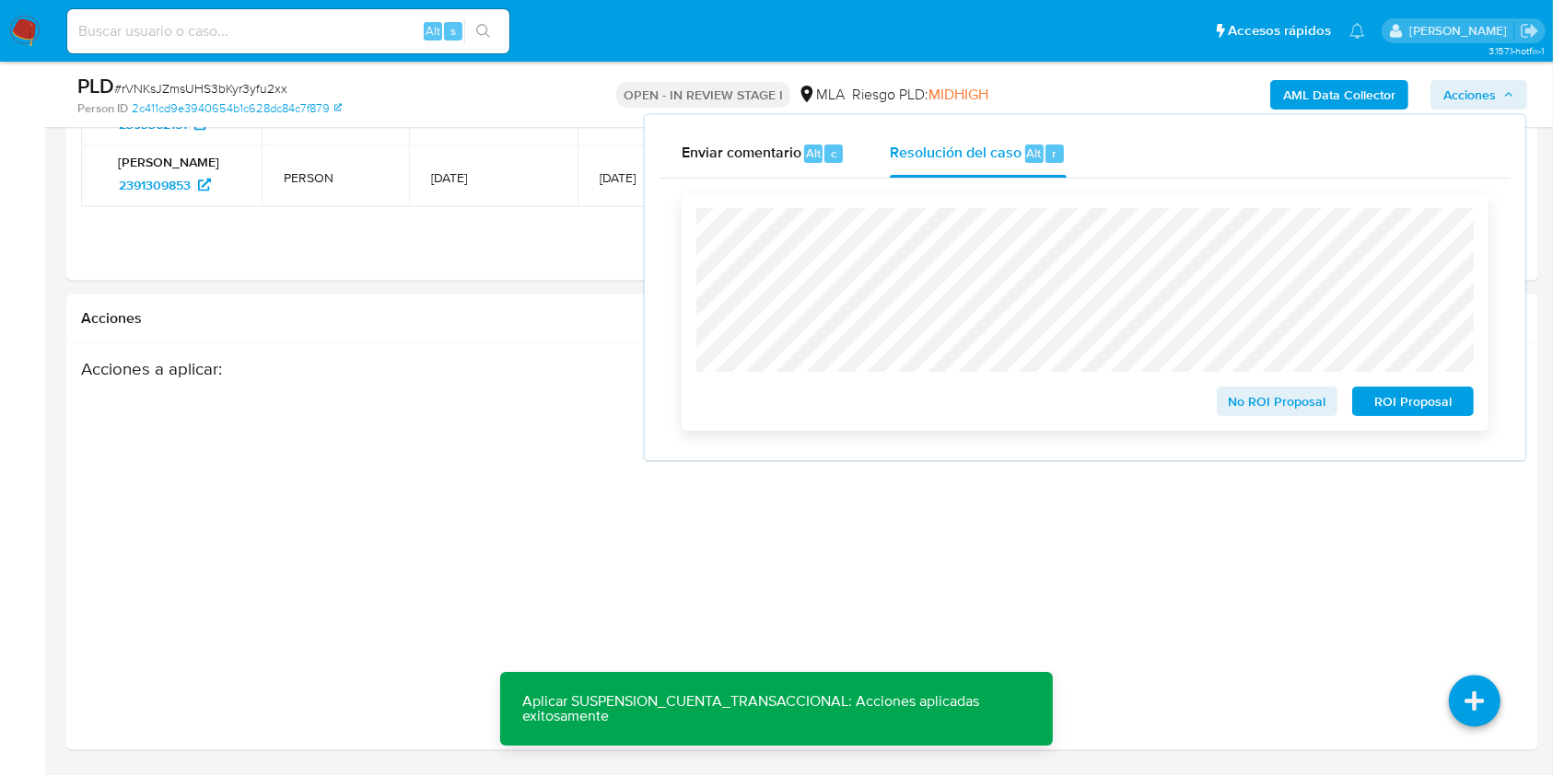
click at [1403, 407] on span "ROI Proposal" at bounding box center [1413, 402] width 96 height 26
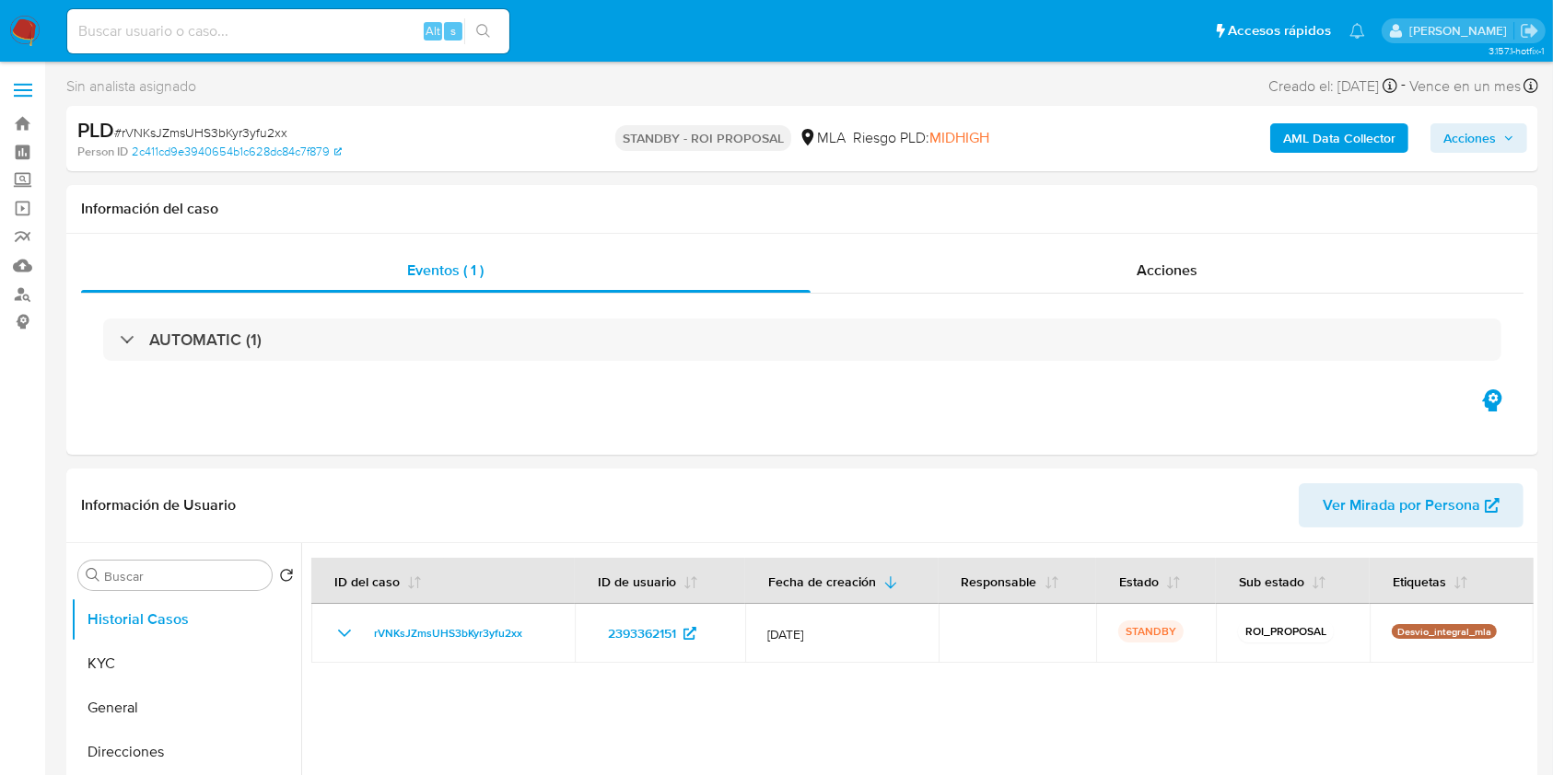
select select "10"
